Goal: Communication & Community: Connect with others

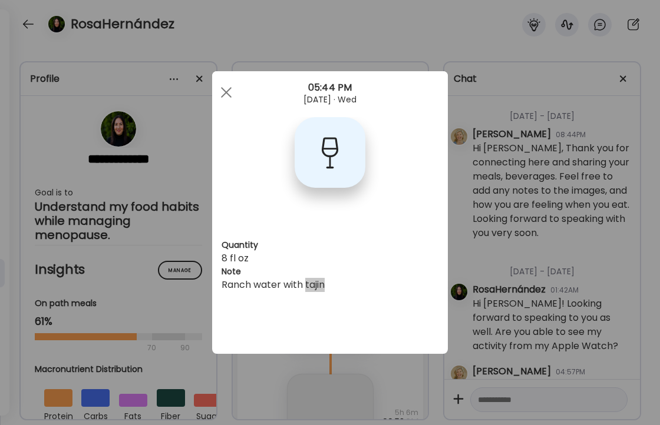
scroll to position [0, 192]
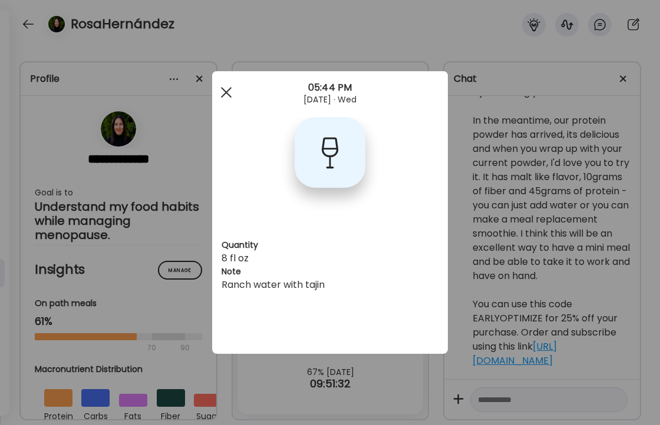
click at [224, 95] on div at bounding box center [226, 93] width 24 height 24
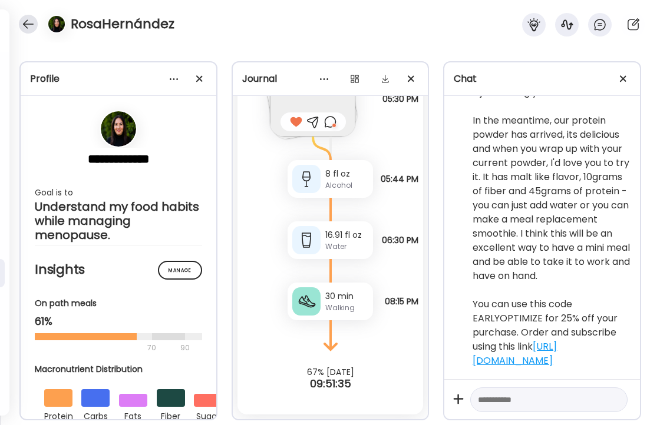
click at [25, 21] on div at bounding box center [28, 24] width 19 height 19
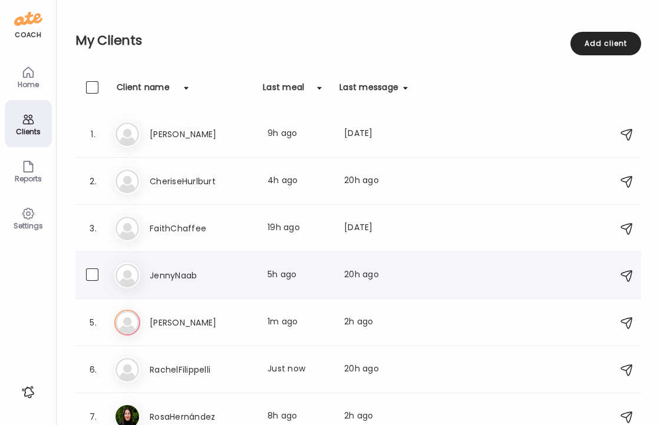
scroll to position [14, 0]
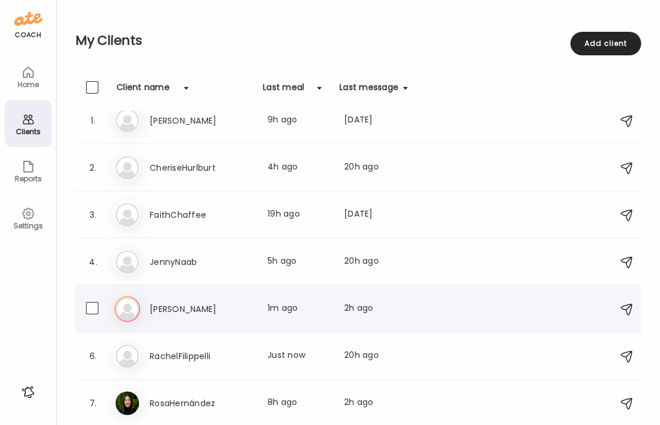
click at [177, 306] on h3 "[PERSON_NAME]" at bounding box center [202, 309] width 104 height 14
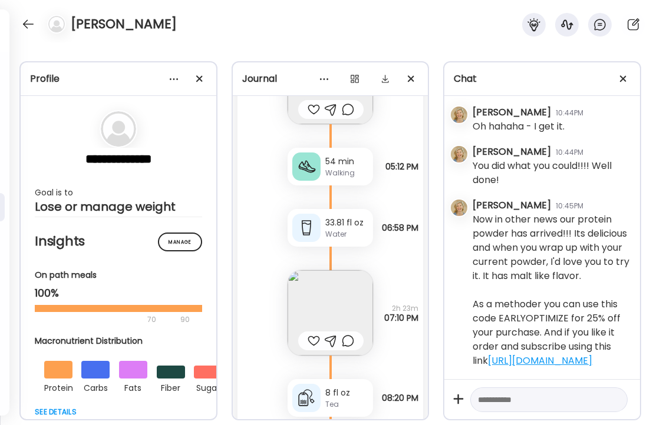
scroll to position [11143, 0]
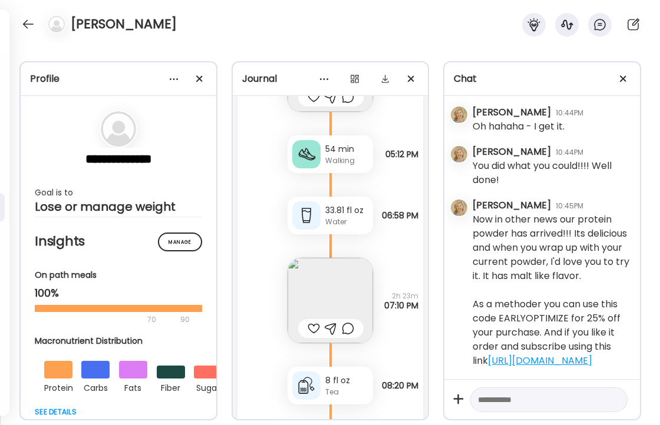
click at [322, 282] on img at bounding box center [329, 300] width 85 height 85
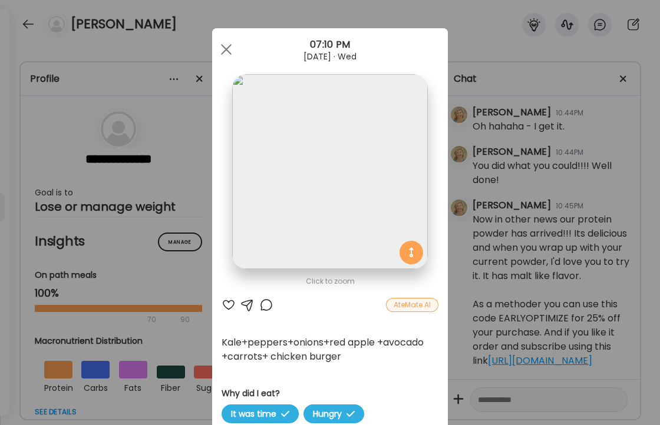
click at [229, 305] on div at bounding box center [229, 305] width 14 height 14
click at [226, 48] on span at bounding box center [226, 49] width 11 height 11
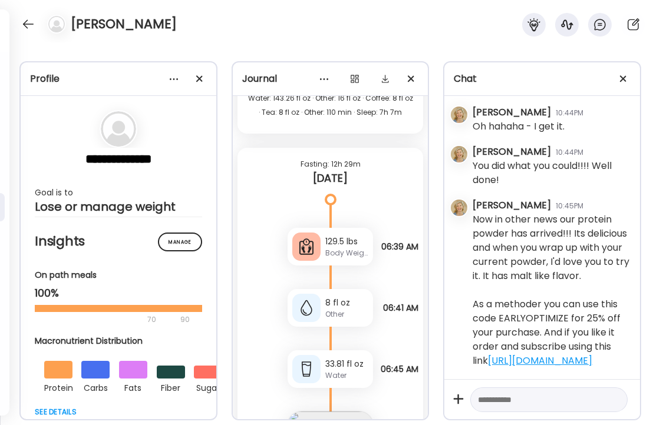
scroll to position [10197, 0]
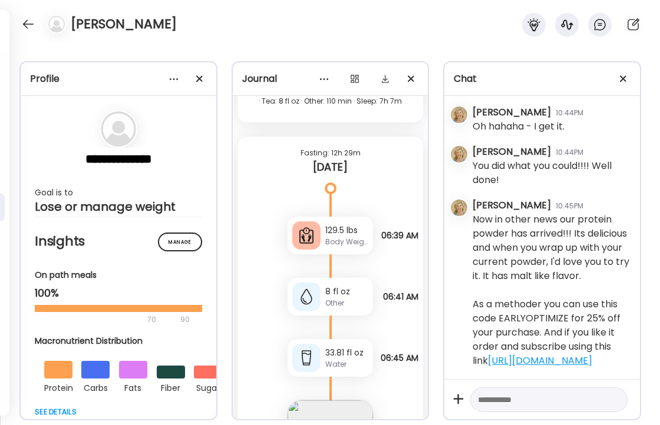
click at [541, 402] on textarea at bounding box center [538, 400] width 121 height 14
type textarea "**********"
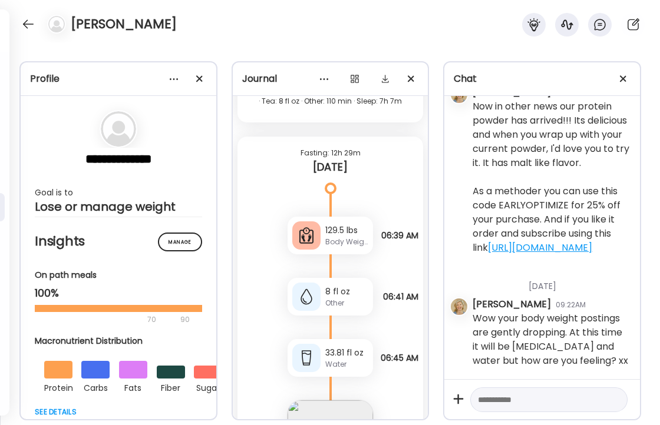
scroll to position [11480, 0]
click at [27, 24] on div at bounding box center [28, 24] width 19 height 19
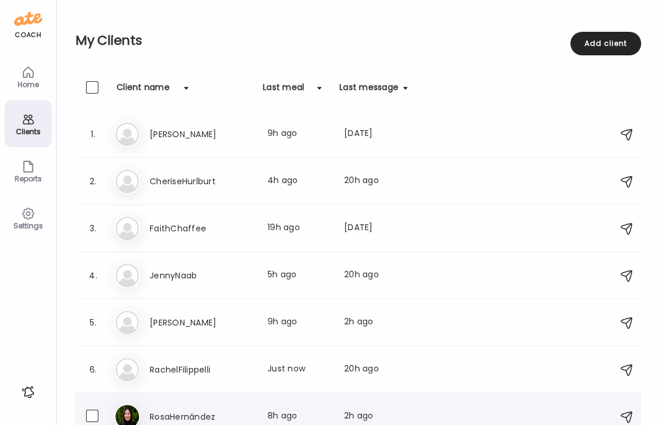
scroll to position [14, 0]
